Goal: Task Accomplishment & Management: Use online tool/utility

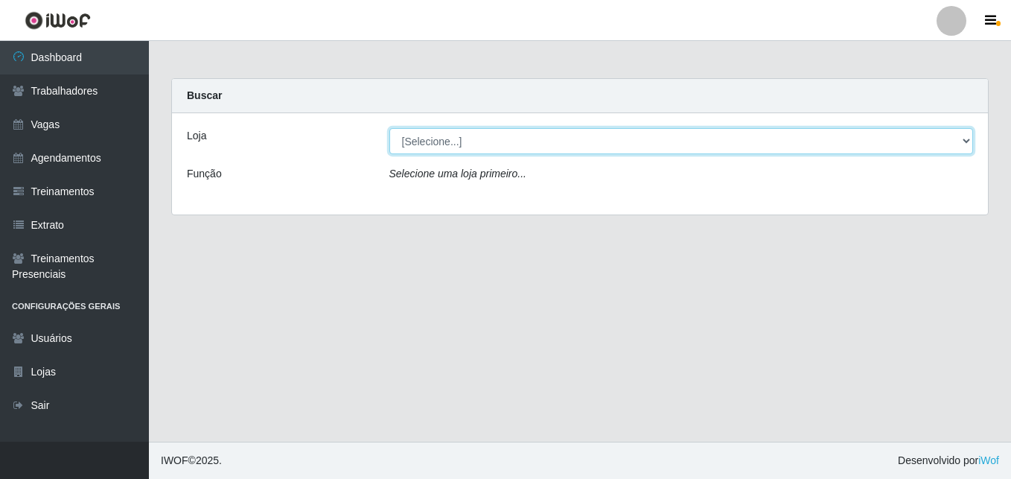
click at [962, 144] on select "[Selecione...] [GEOGRAPHIC_DATA] - [DATE][GEOGRAPHIC_DATA]" at bounding box center [681, 141] width 584 height 26
select select "471"
click at [389, 128] on select "[Selecione...] [GEOGRAPHIC_DATA] - [DATE][GEOGRAPHIC_DATA]" at bounding box center [681, 141] width 584 height 26
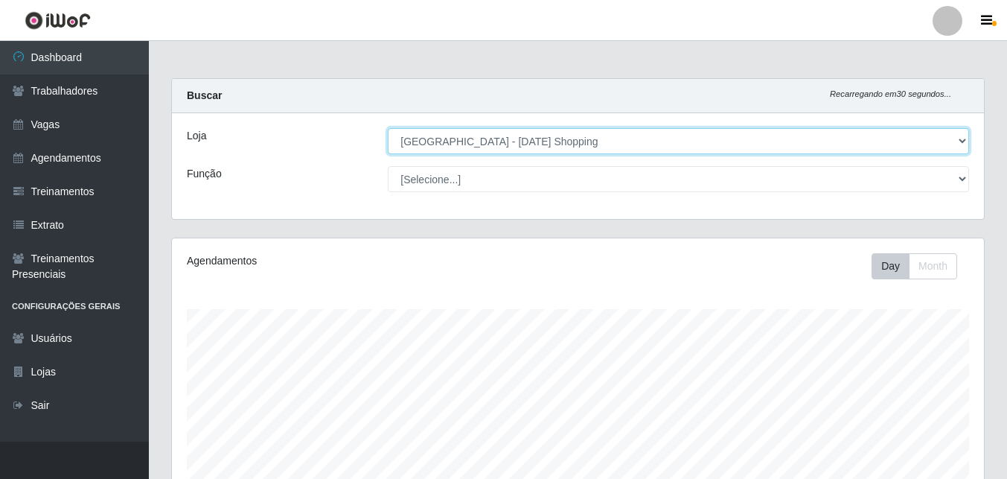
scroll to position [309, 812]
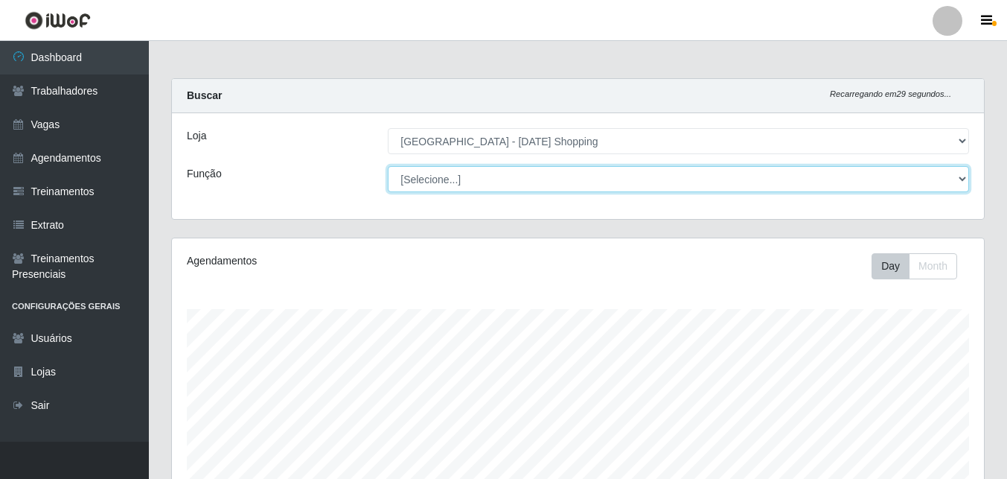
click at [955, 179] on select "[Selecione...] ASG ASG + ASG ++ Assistente de [PERSON_NAME] Assistente de [PERS…" at bounding box center [678, 179] width 581 height 26
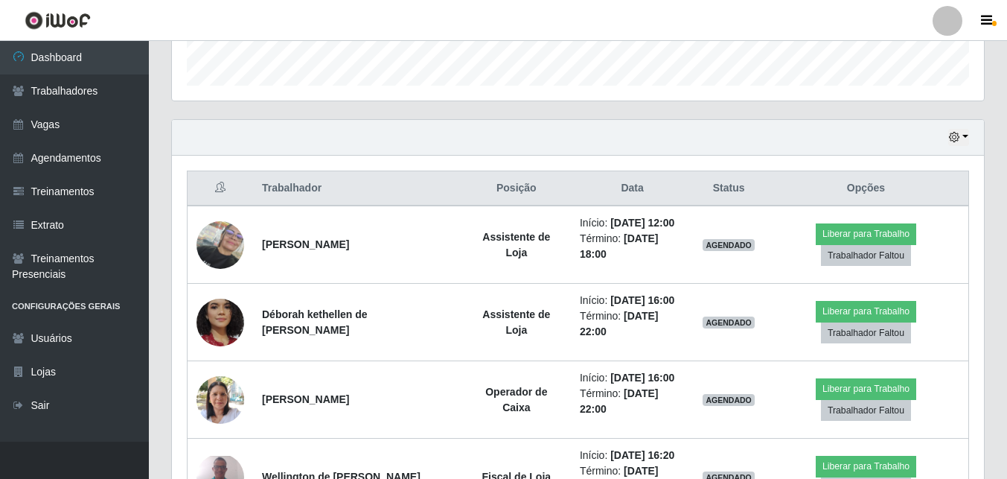
scroll to position [521, 0]
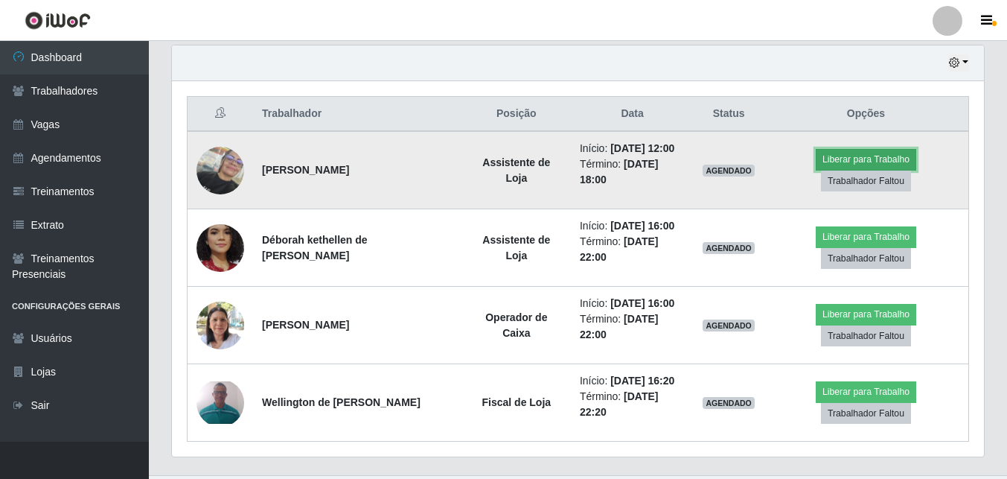
click at [866, 164] on button "Liberar para Trabalho" at bounding box center [866, 159] width 100 height 21
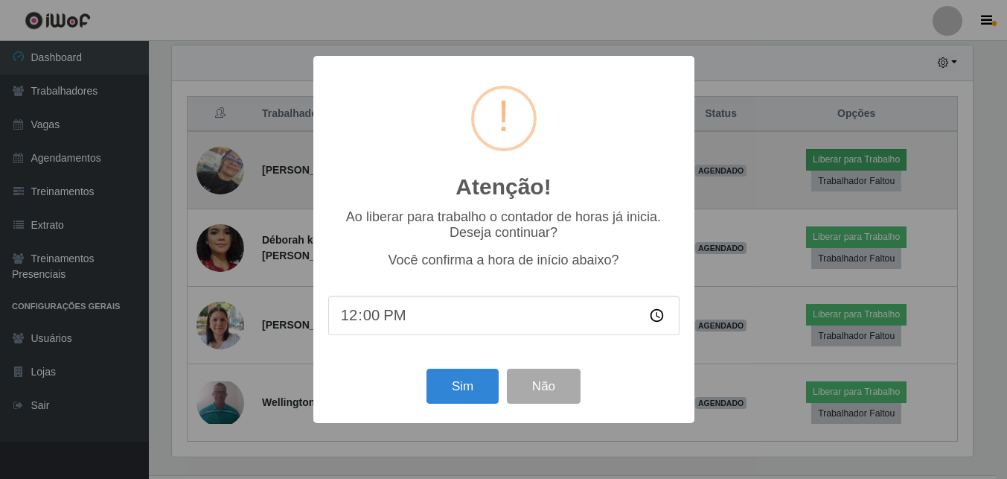
scroll to position [309, 805]
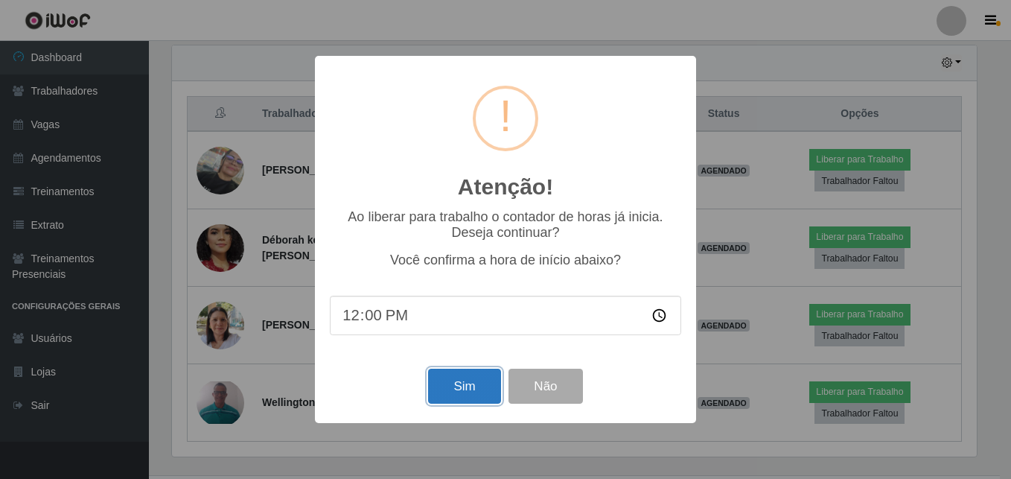
click at [453, 380] on button "Sim" at bounding box center [464, 385] width 72 height 35
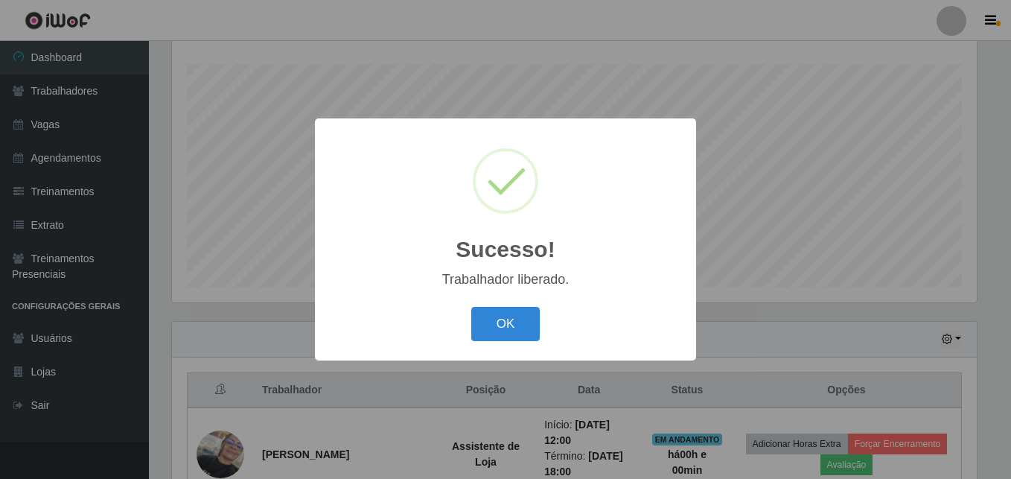
click at [471, 307] on button "OK" at bounding box center [505, 324] width 69 height 35
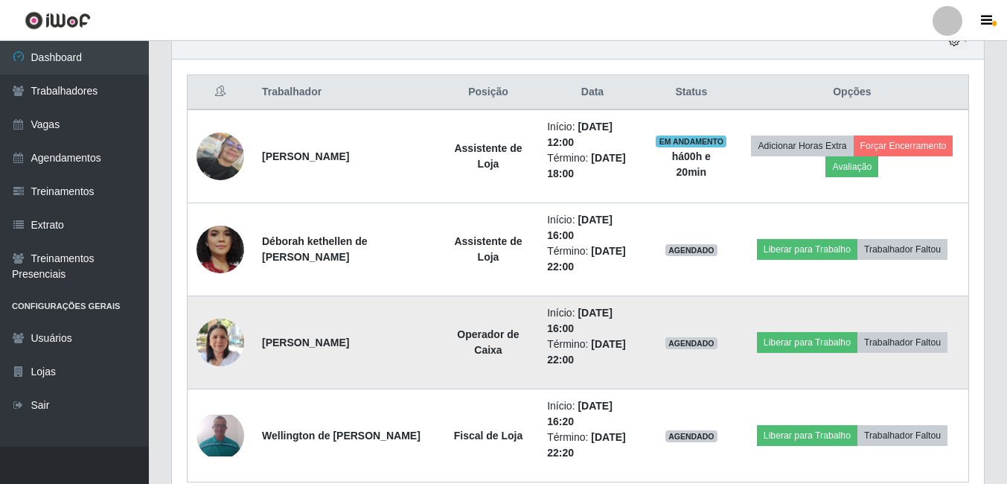
scroll to position [612, 0]
